Goal: Find contact information: Find contact information

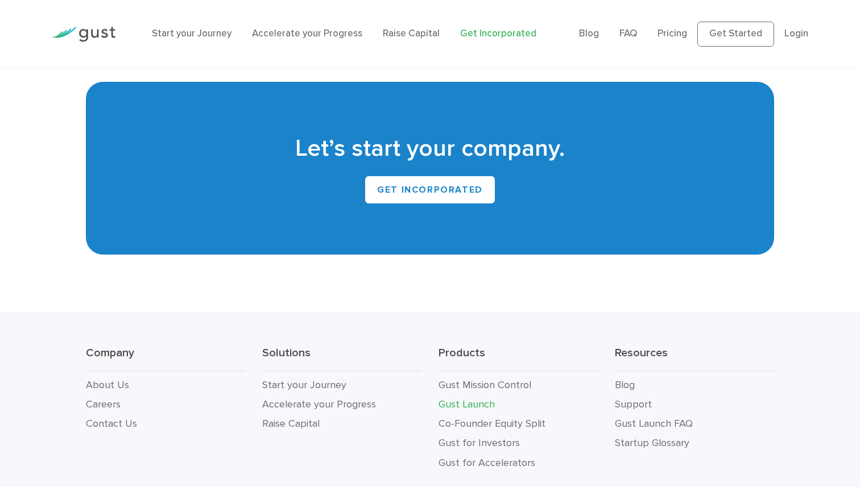
scroll to position [7099, 0]
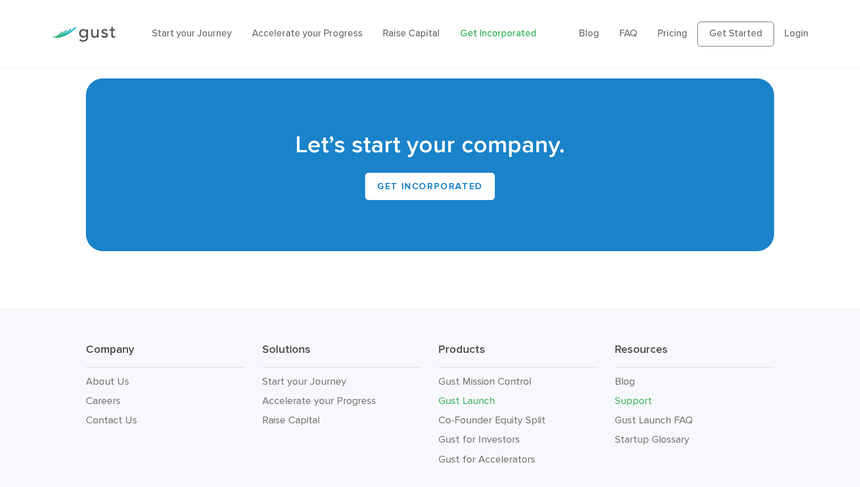
click at [631, 395] on link "Support" at bounding box center [633, 401] width 37 height 12
click at [121, 415] on link "Contact Us" at bounding box center [111, 421] width 51 height 12
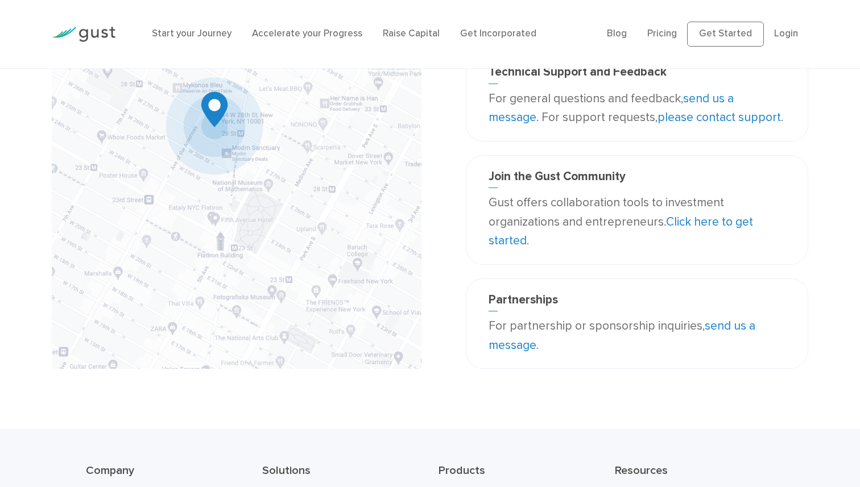
scroll to position [194, 0]
click at [730, 328] on link "send us a message" at bounding box center [622, 335] width 267 height 34
drag, startPoint x: 539, startPoint y: 346, endPoint x: 704, endPoint y: 320, distance: 167.6
click at [704, 320] on p "For partnership or sponsorship inquiries, send us a message ." at bounding box center [637, 335] width 297 height 38
click at [789, 362] on div "Partnerships For partnership or sponsorship inquiries, send us a message ." at bounding box center [637, 323] width 342 height 90
